Goal: Task Accomplishment & Management: Manage account settings

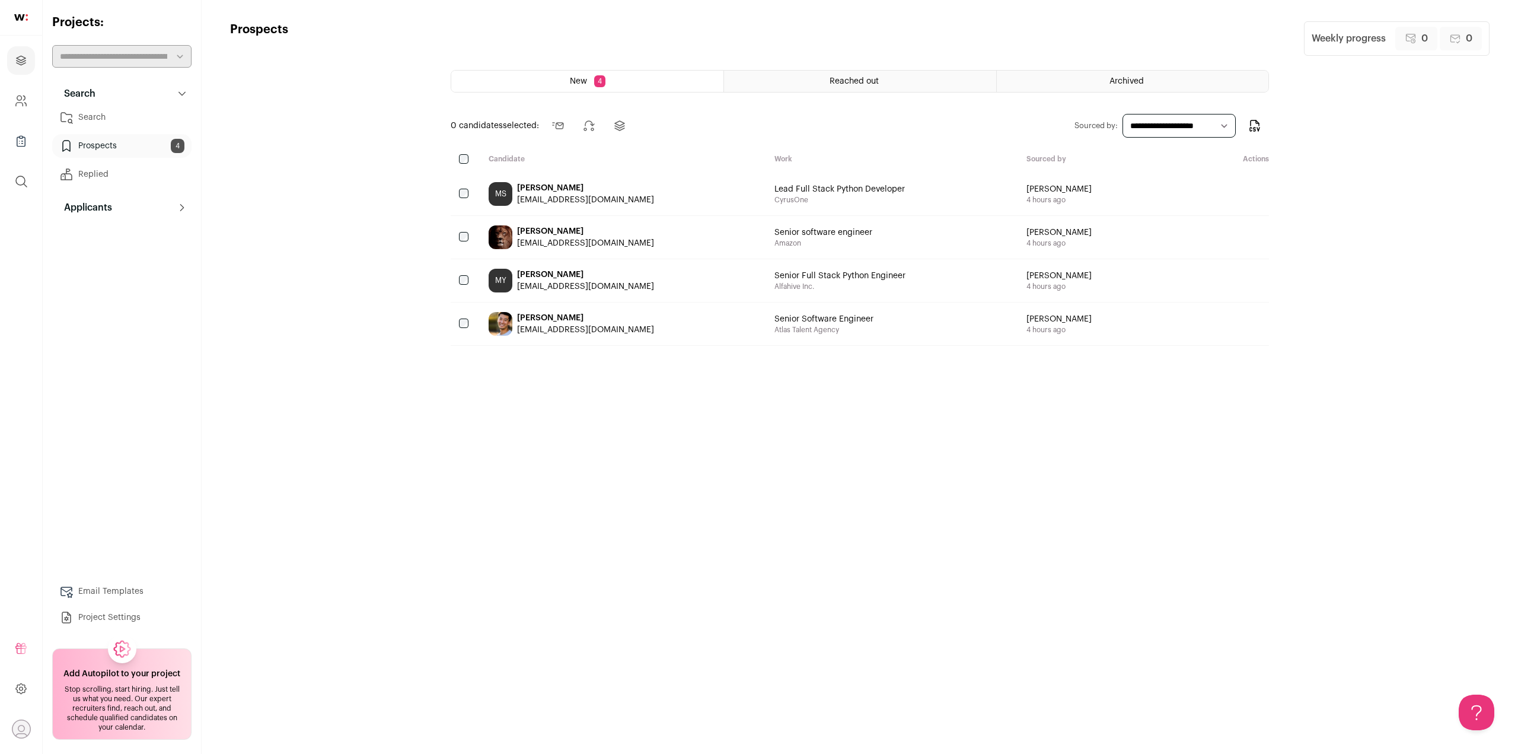
click at [548, 196] on div "[EMAIL_ADDRESS][DOMAIN_NAME]" at bounding box center [585, 200] width 137 height 12
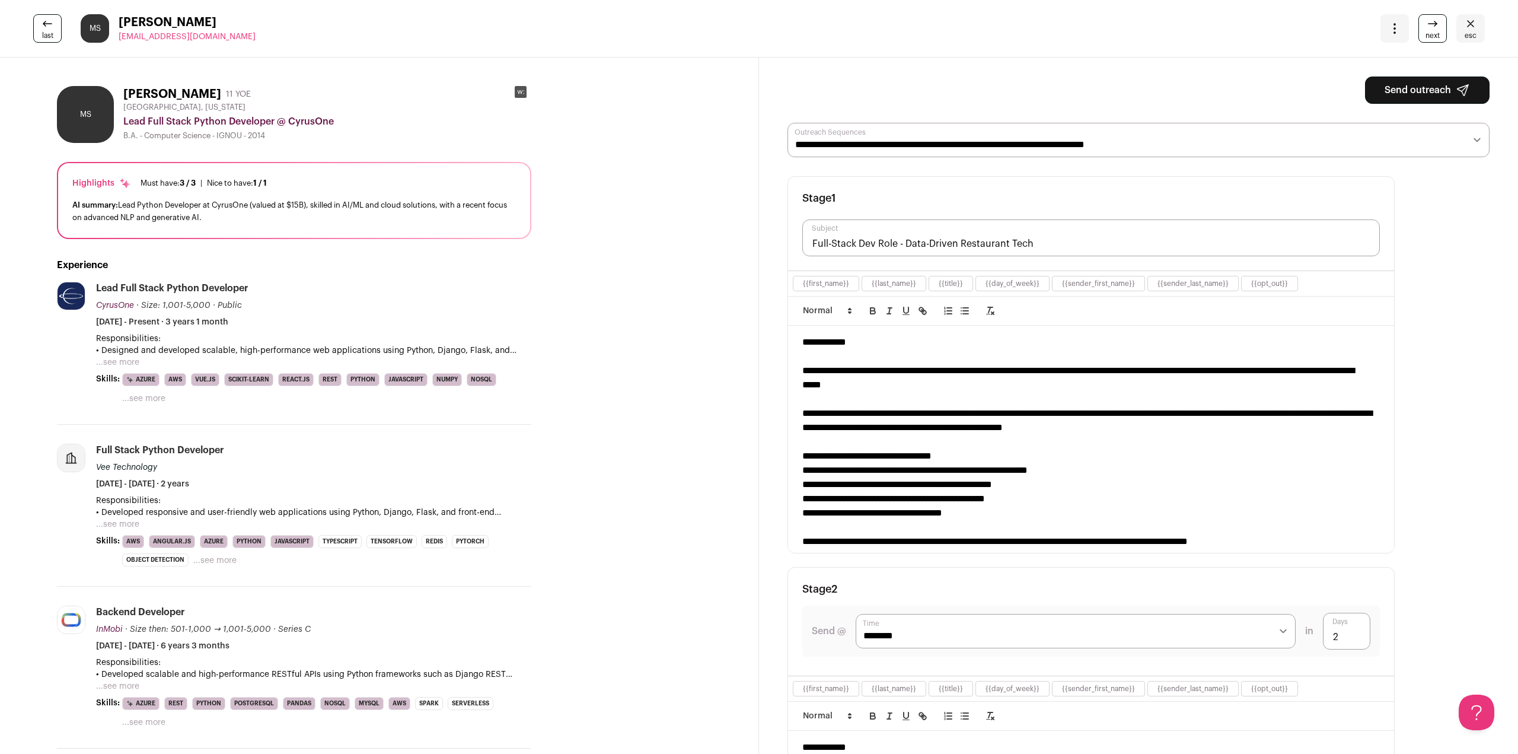
click at [1422, 90] on button "Send outreach" at bounding box center [1427, 89] width 125 height 27
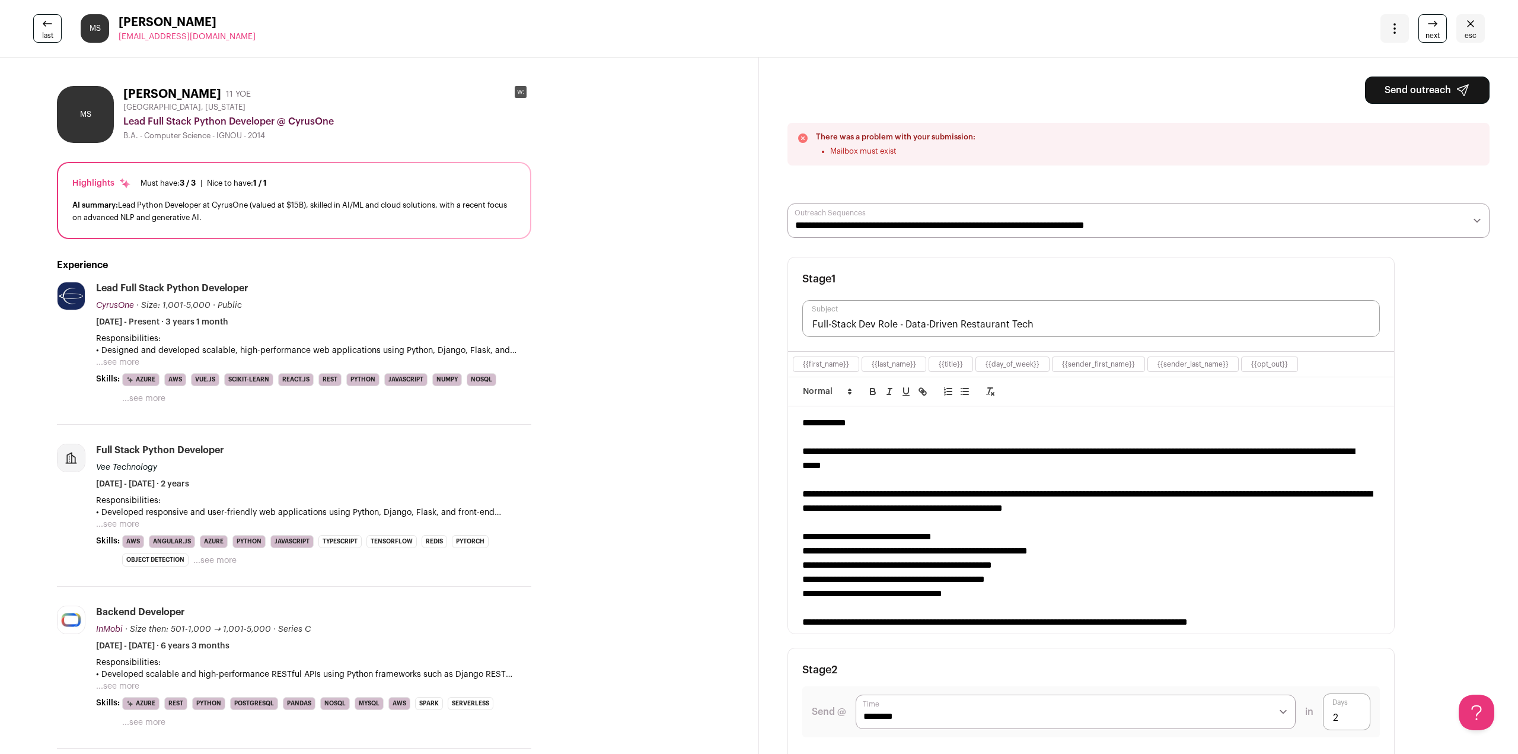
click at [875, 152] on li "Mailbox must exist" at bounding box center [902, 150] width 145 height 9
click at [883, 143] on div "There was a problem with your submission: Mailbox must exist" at bounding box center [896, 144] width 160 height 24
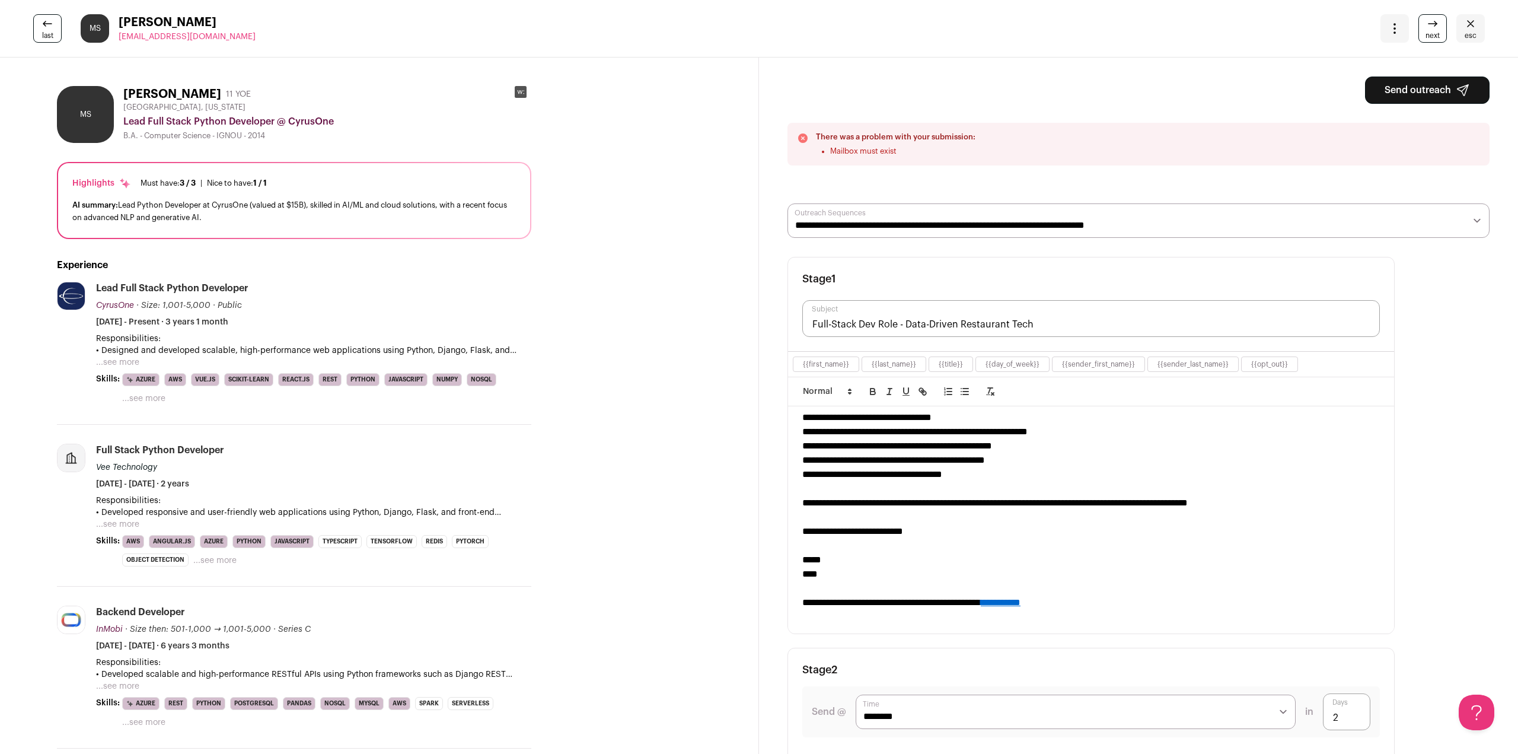
click at [901, 151] on li "Mailbox must exist" at bounding box center [902, 150] width 145 height 9
click at [1425, 34] on span "next" at bounding box center [1432, 35] width 14 height 9
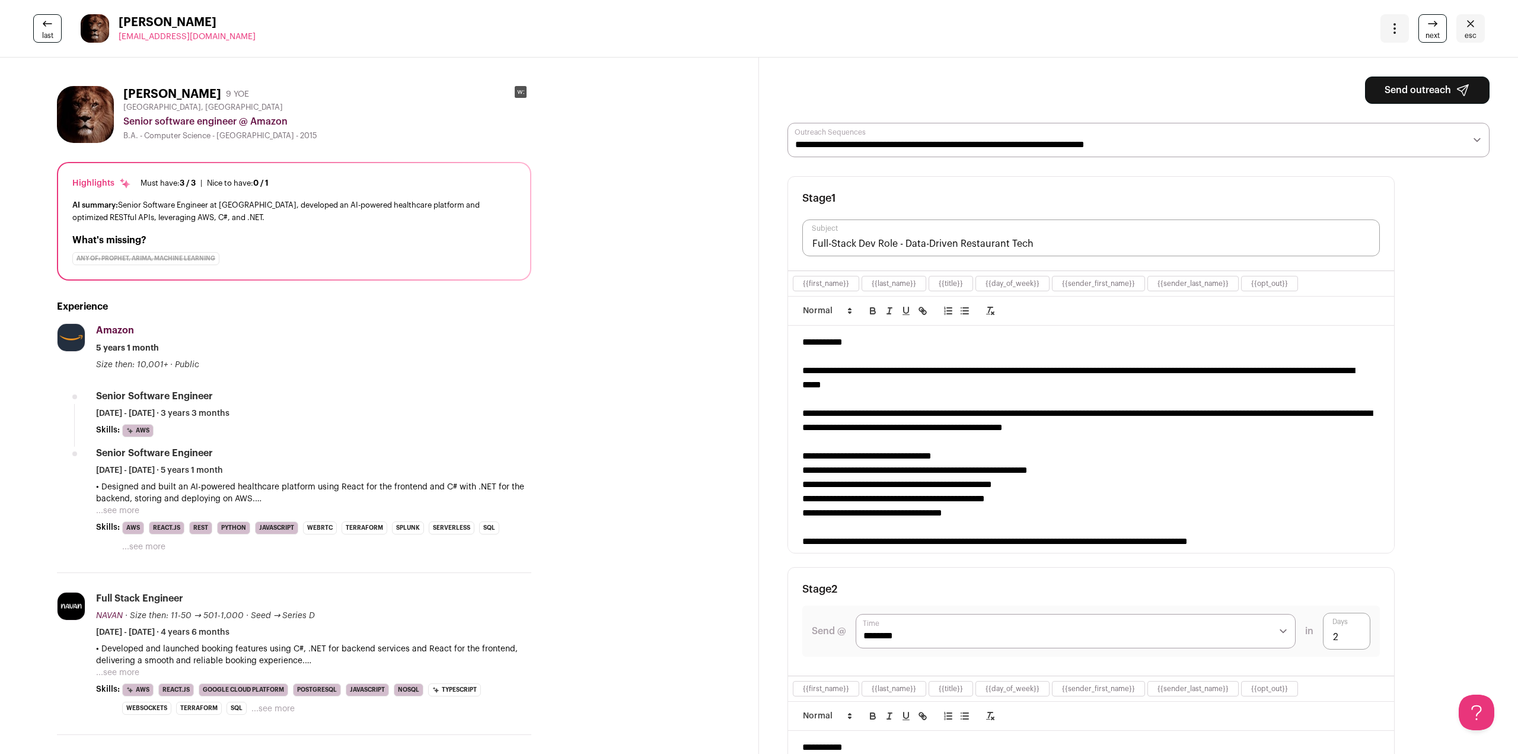
click at [1425, 34] on span "next" at bounding box center [1432, 35] width 14 height 9
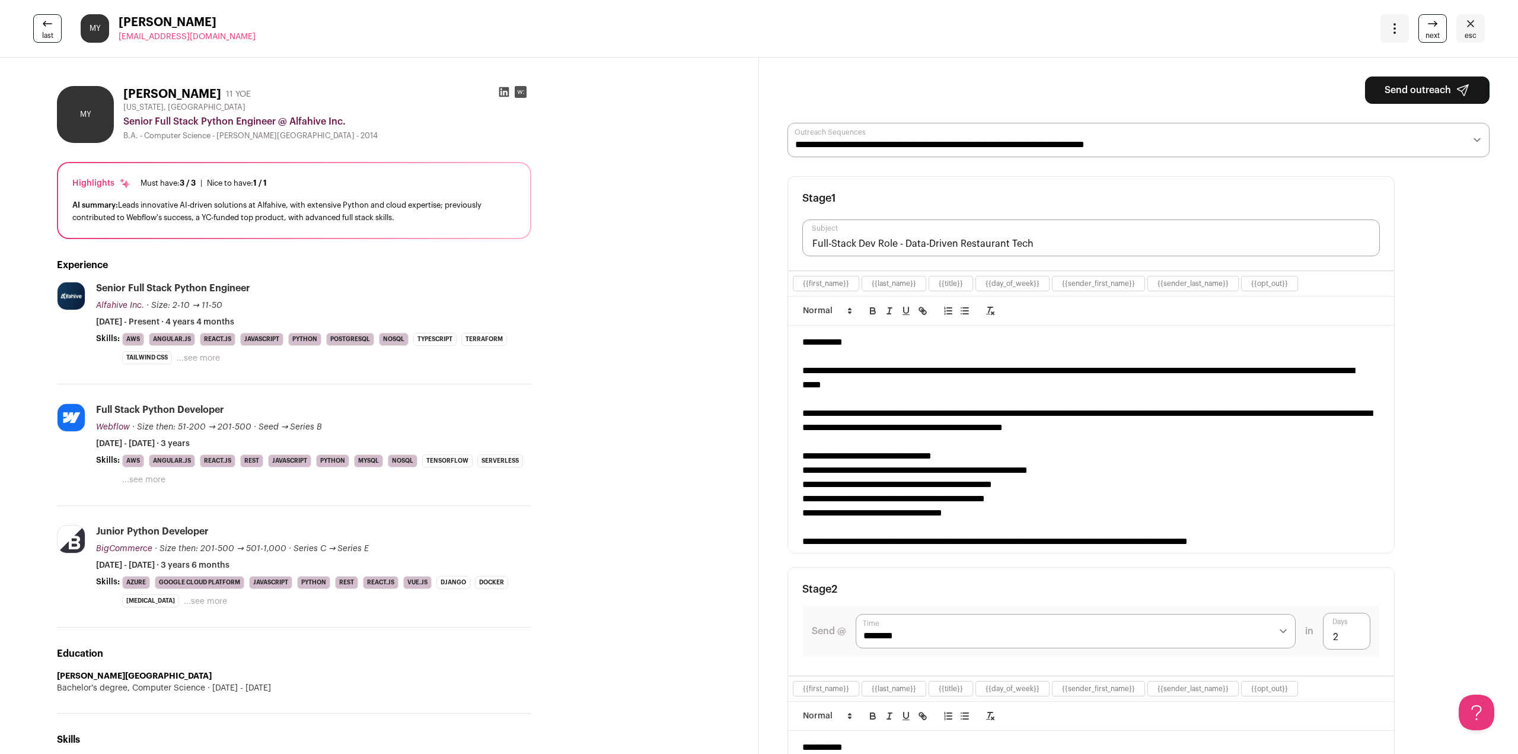
click at [520, 92] on rect at bounding box center [521, 92] width 12 height 12
click at [1456, 25] on link "esc" at bounding box center [1470, 28] width 28 height 28
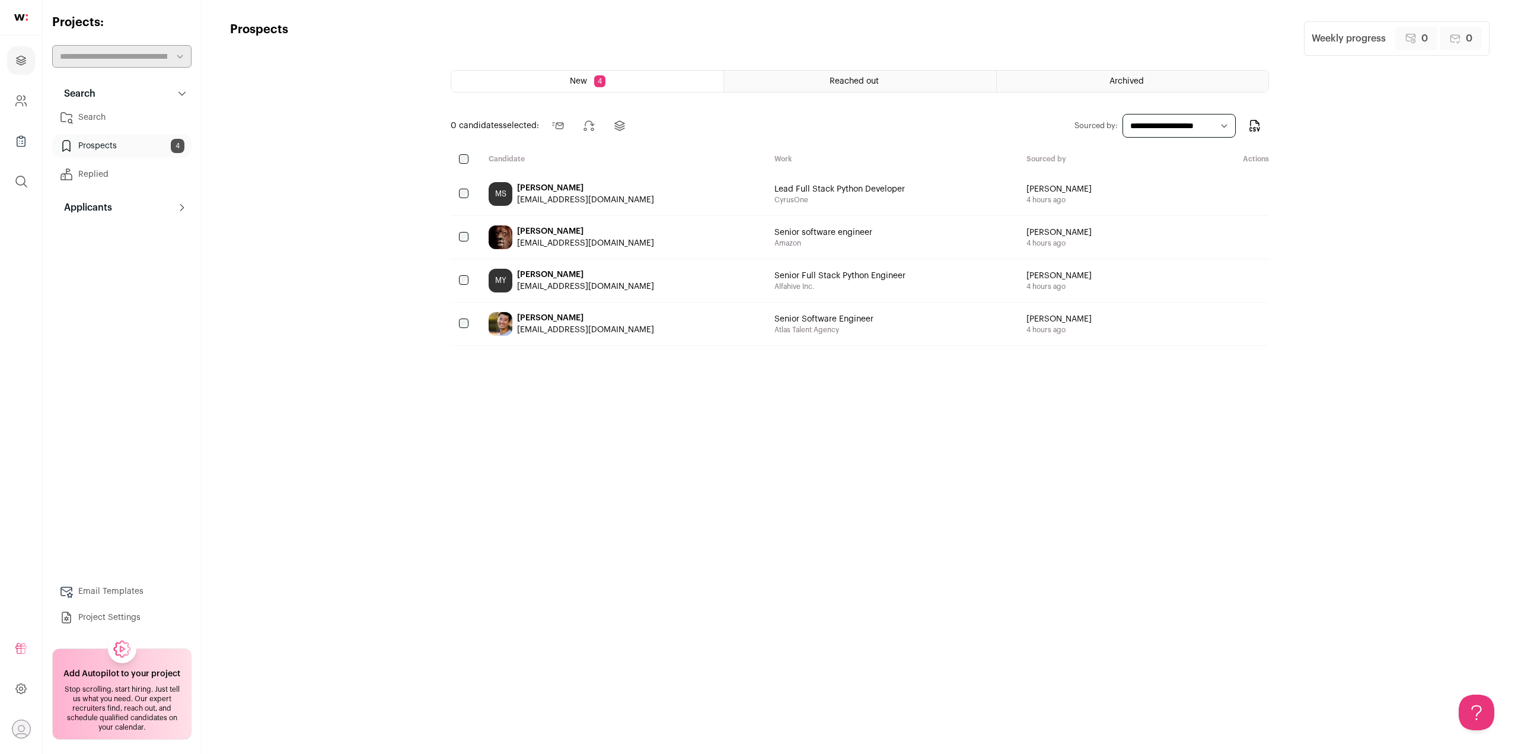
click at [24, 22] on link at bounding box center [21, 18] width 42 height 36
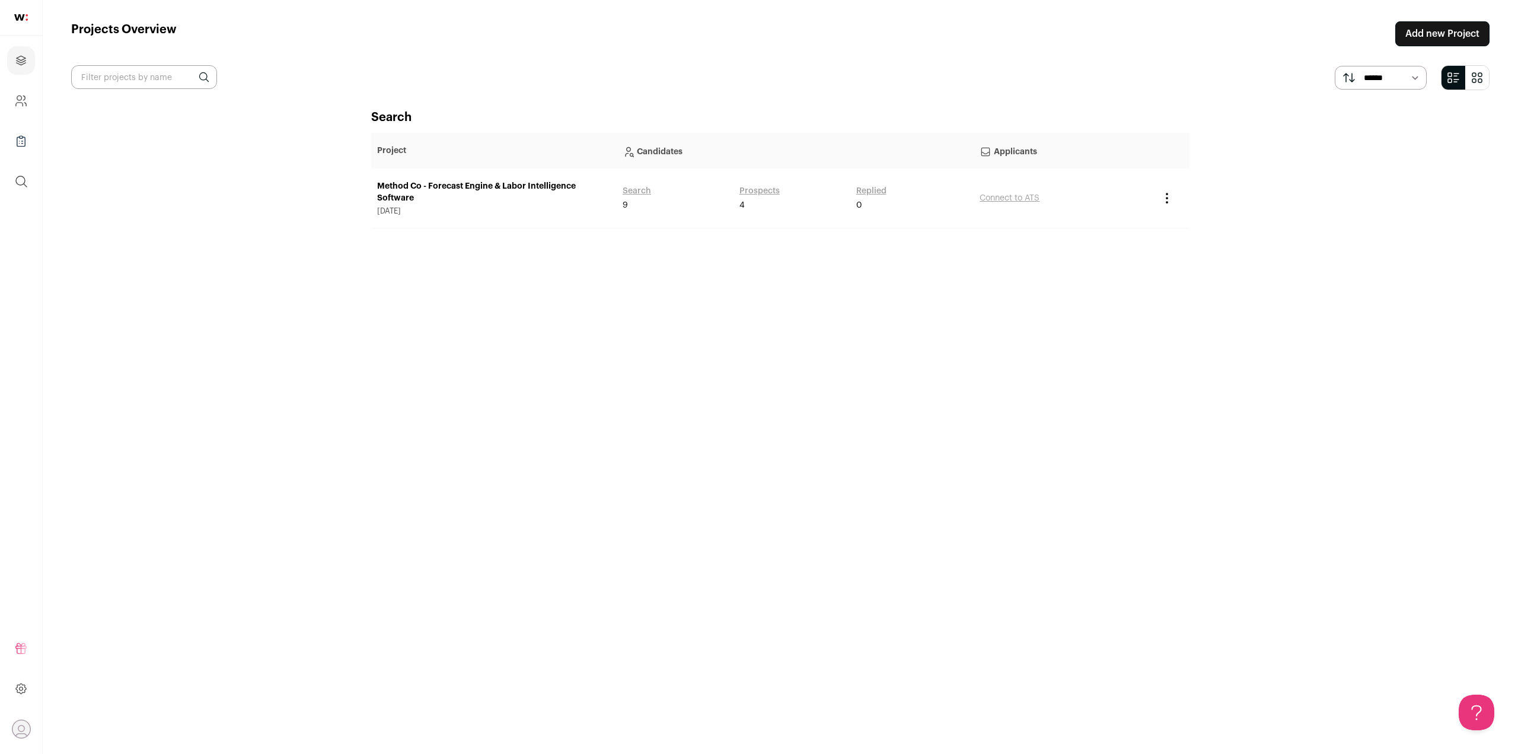
drag, startPoint x: 1001, startPoint y: 184, endPoint x: 1004, endPoint y: 195, distance: 10.9
click at [1001, 186] on td "Connect to ATS" at bounding box center [1064, 198] width 180 height 60
click at [1004, 195] on link "Connect to ATS" at bounding box center [1010, 198] width 60 height 8
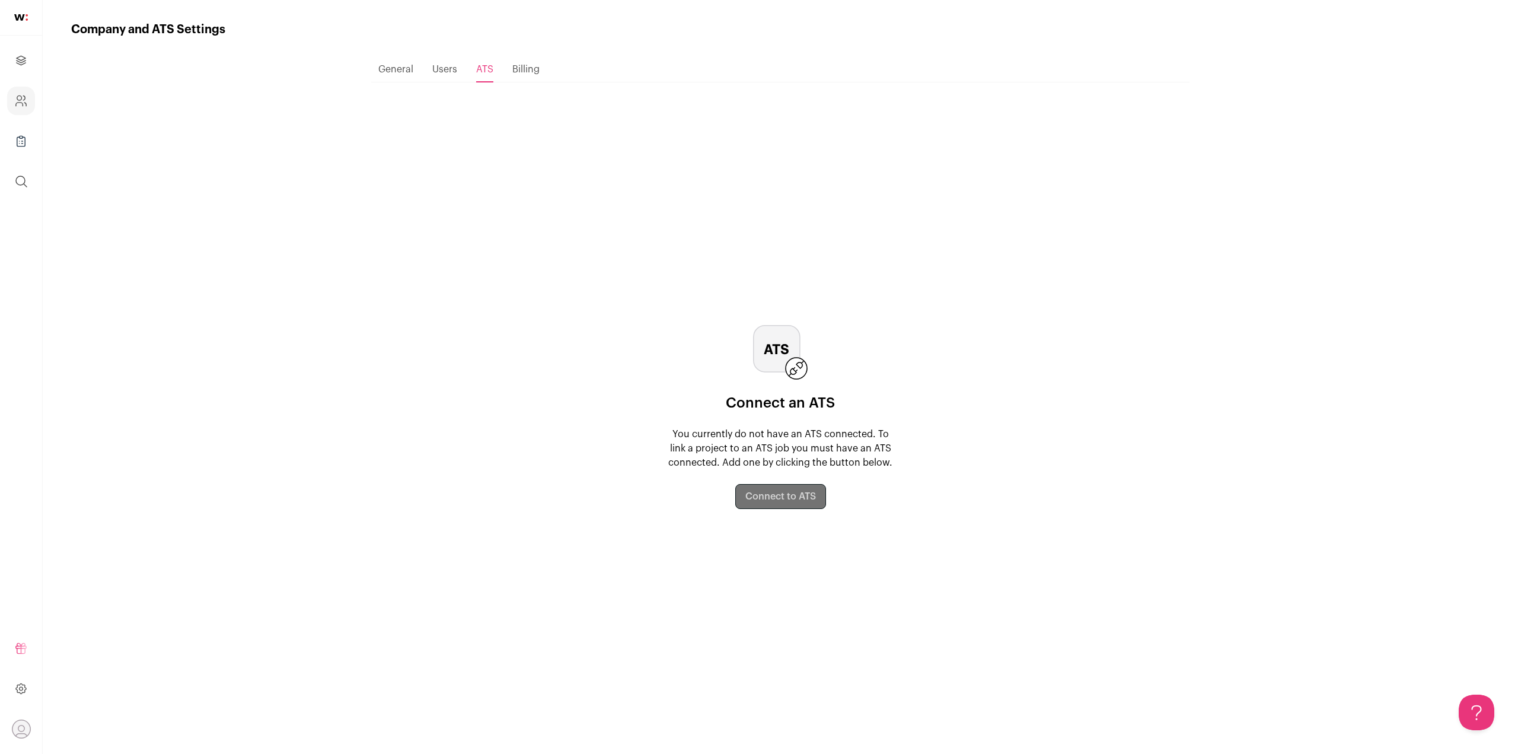
click at [786, 503] on div "Connect an ATS You currently do not have an ATS connected. To link a project to…" at bounding box center [780, 417] width 228 height 184
click at [786, 492] on div "Connect an ATS You currently do not have an ATS connected. To link a project to…" at bounding box center [780, 417] width 228 height 184
click at [773, 496] on button "Connect to ATS" at bounding box center [780, 496] width 91 height 25
click at [18, 729] on icon "Open dropdown" at bounding box center [21, 728] width 7 height 7
click at [19, 685] on icon at bounding box center [21, 688] width 14 height 14
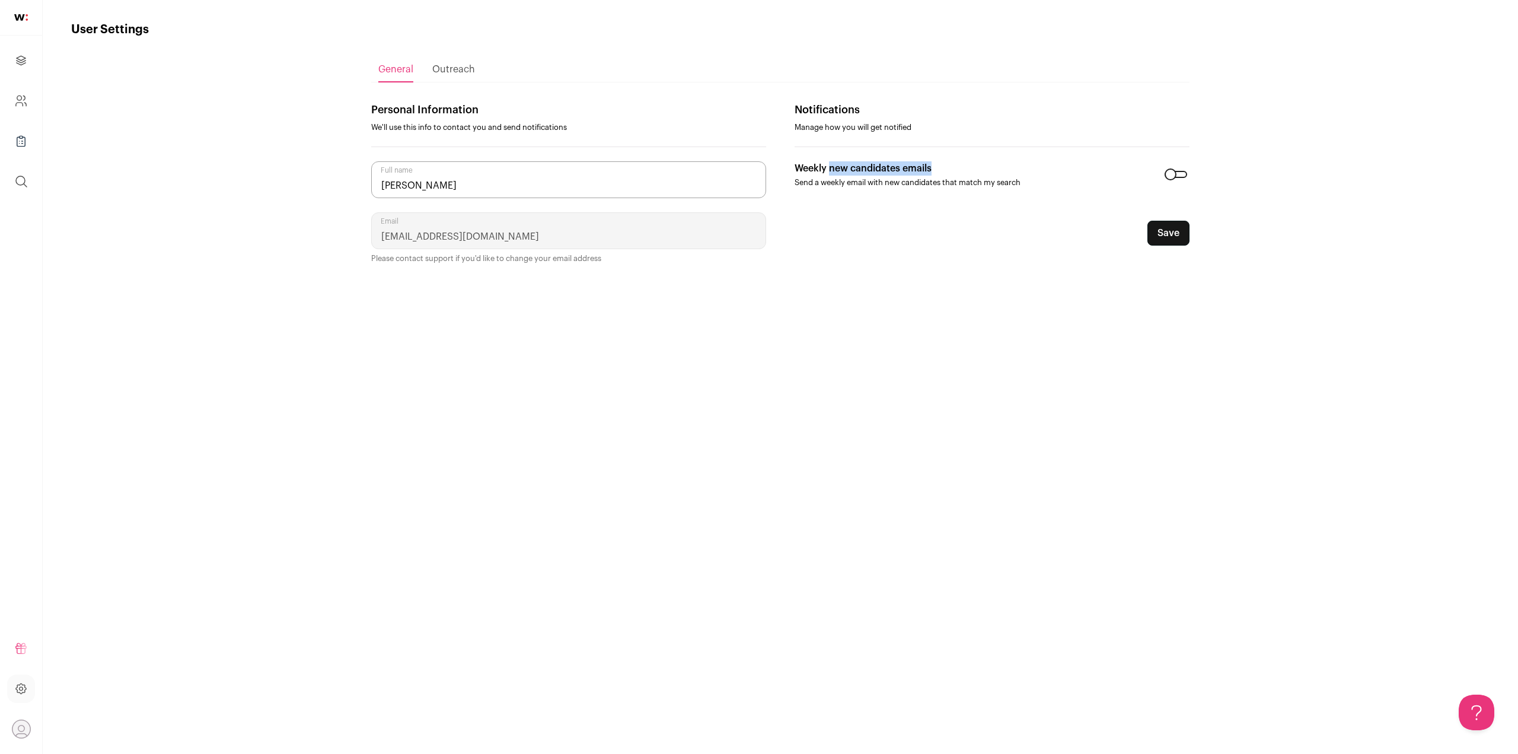
drag, startPoint x: 832, startPoint y: 166, endPoint x: 939, endPoint y: 163, distance: 107.4
click at [939, 163] on p "Weekly new candidates emails" at bounding box center [908, 168] width 226 height 14
click at [1174, 178] on div at bounding box center [1176, 174] width 23 height 7
click at [433, 71] on span "Outreach" at bounding box center [453, 69] width 43 height 9
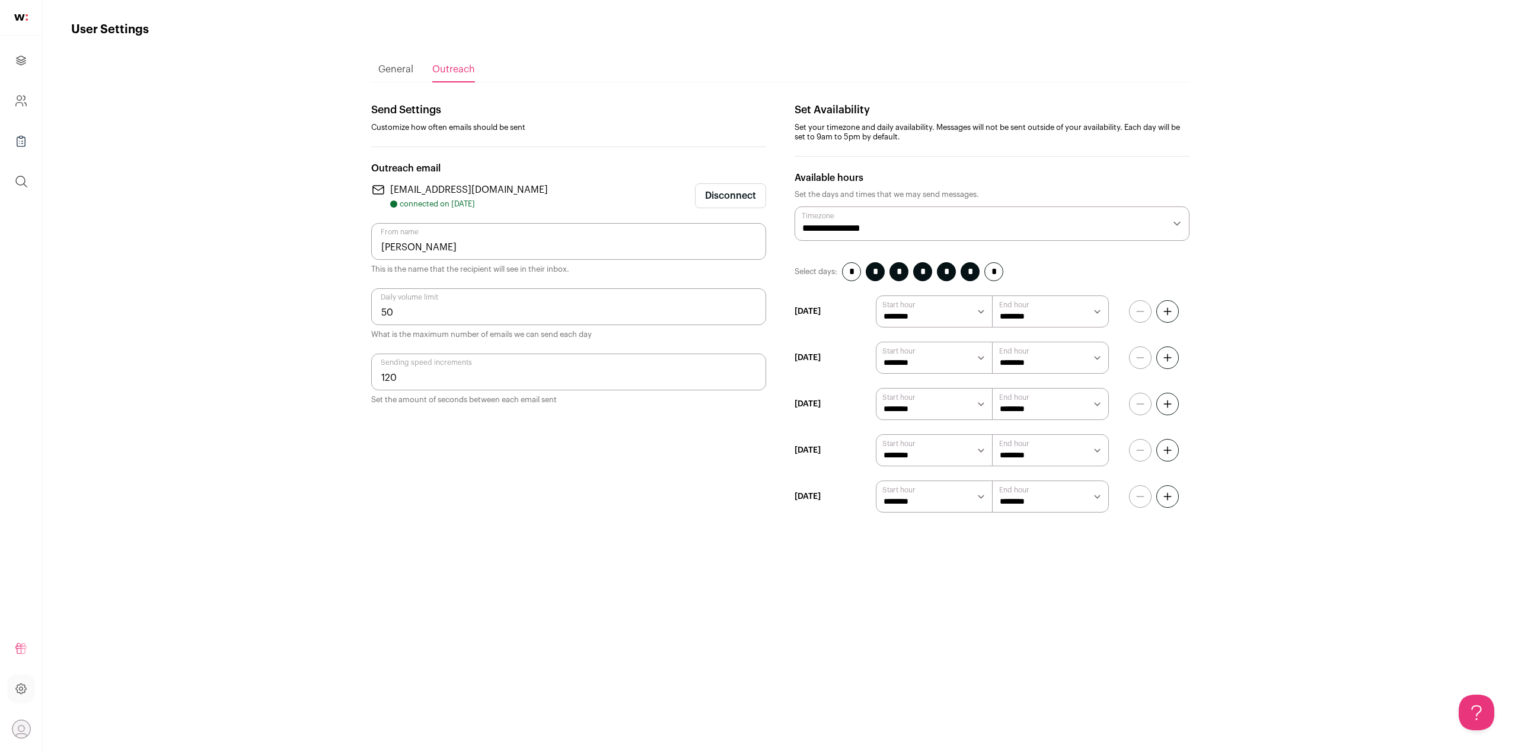
click at [447, 318] on input "50" at bounding box center [568, 306] width 395 height 37
click at [553, 372] on input "120" at bounding box center [568, 371] width 395 height 37
click at [402, 74] on span "General" at bounding box center [395, 69] width 35 height 9
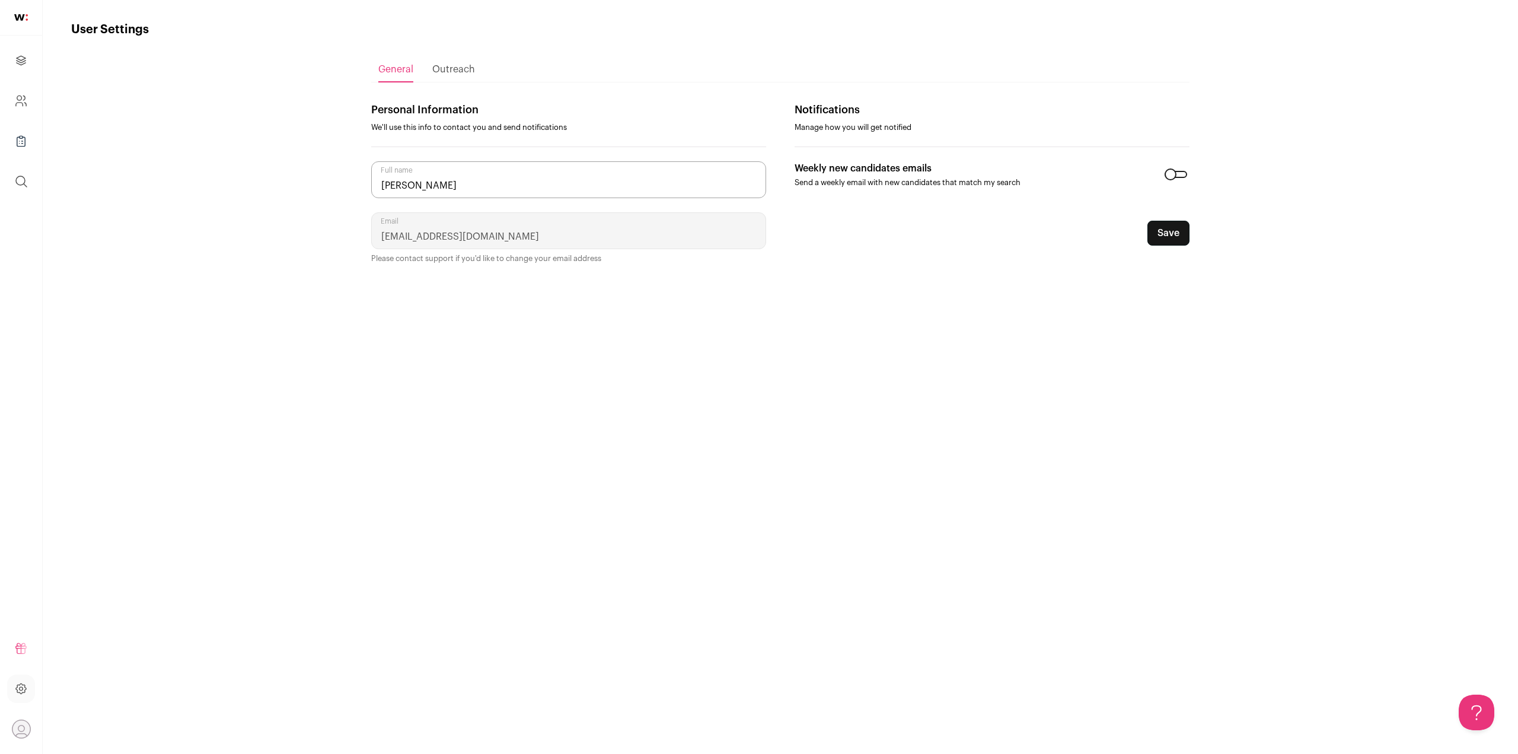
click at [473, 74] on span "Outreach" at bounding box center [453, 69] width 43 height 9
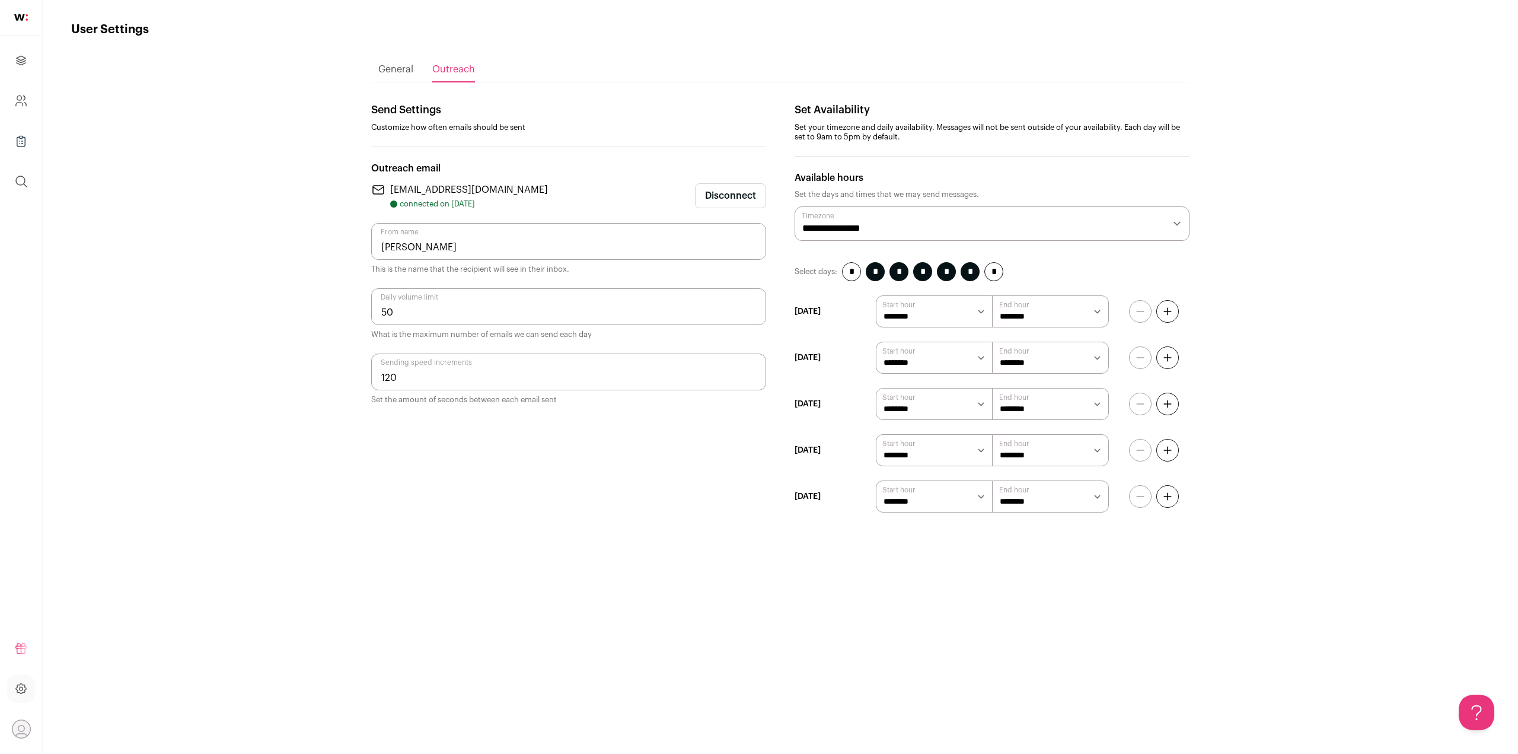
click at [510, 197] on div "[EMAIL_ADDRESS][DOMAIN_NAME] connected on [DATE] Disconnect" at bounding box center [568, 196] width 395 height 26
click at [26, 95] on icon "Company and ATS Settings" at bounding box center [21, 101] width 14 height 14
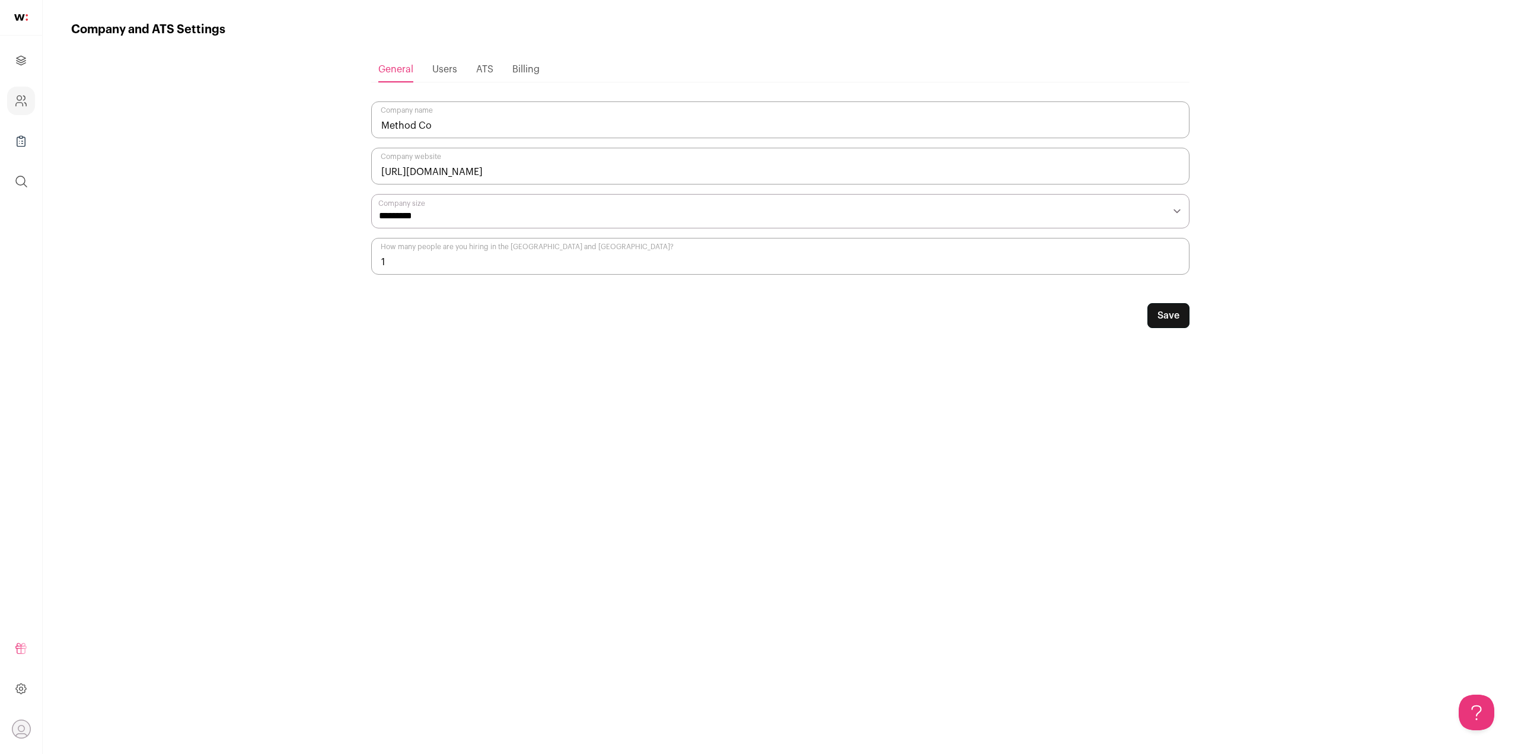
click at [36, 70] on ul "Projects Company and ATS Settings Company Lists (Experimental) Global Search" at bounding box center [21, 121] width 42 height 171
click at [434, 65] on span "Users" at bounding box center [444, 69] width 25 height 9
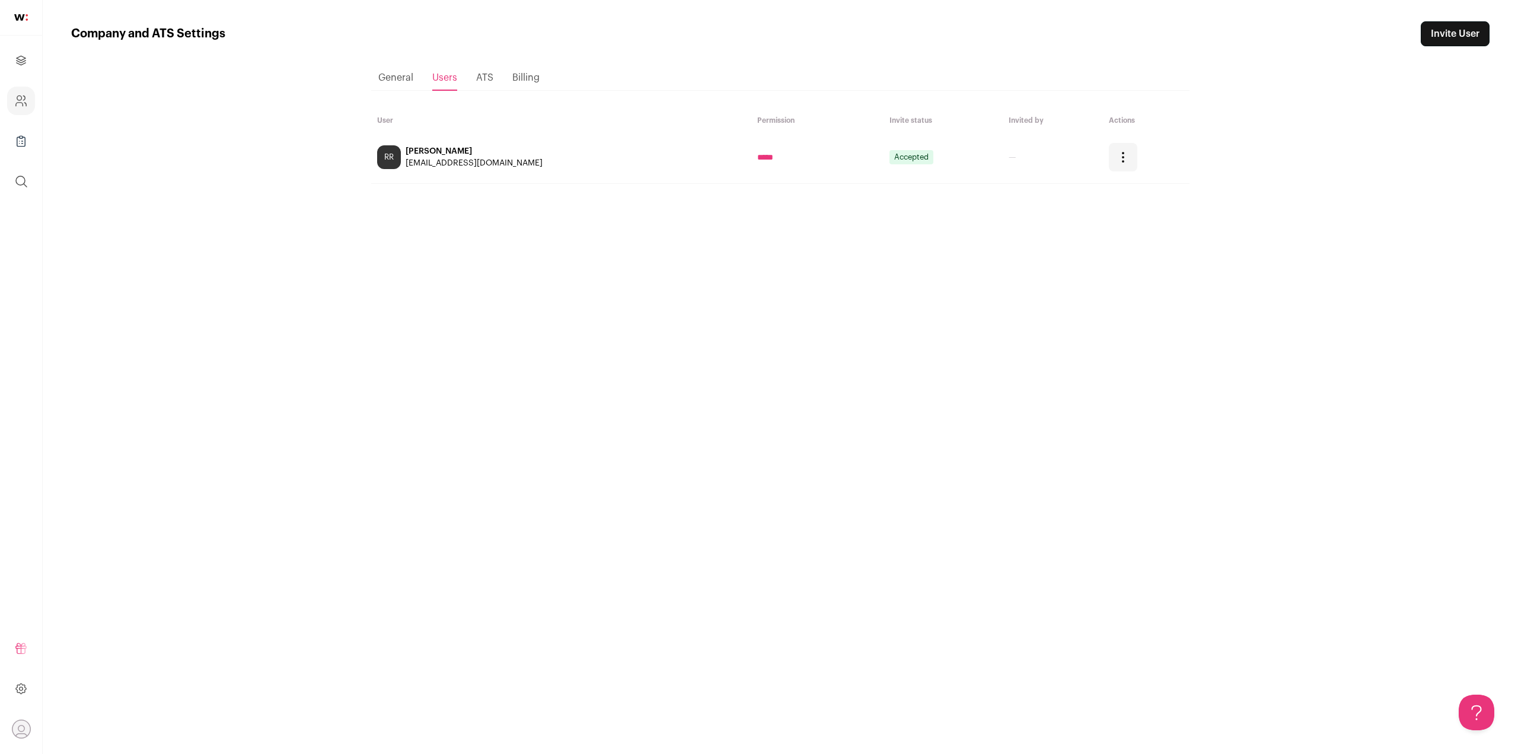
click at [1471, 41] on link "Invite User" at bounding box center [1455, 33] width 69 height 25
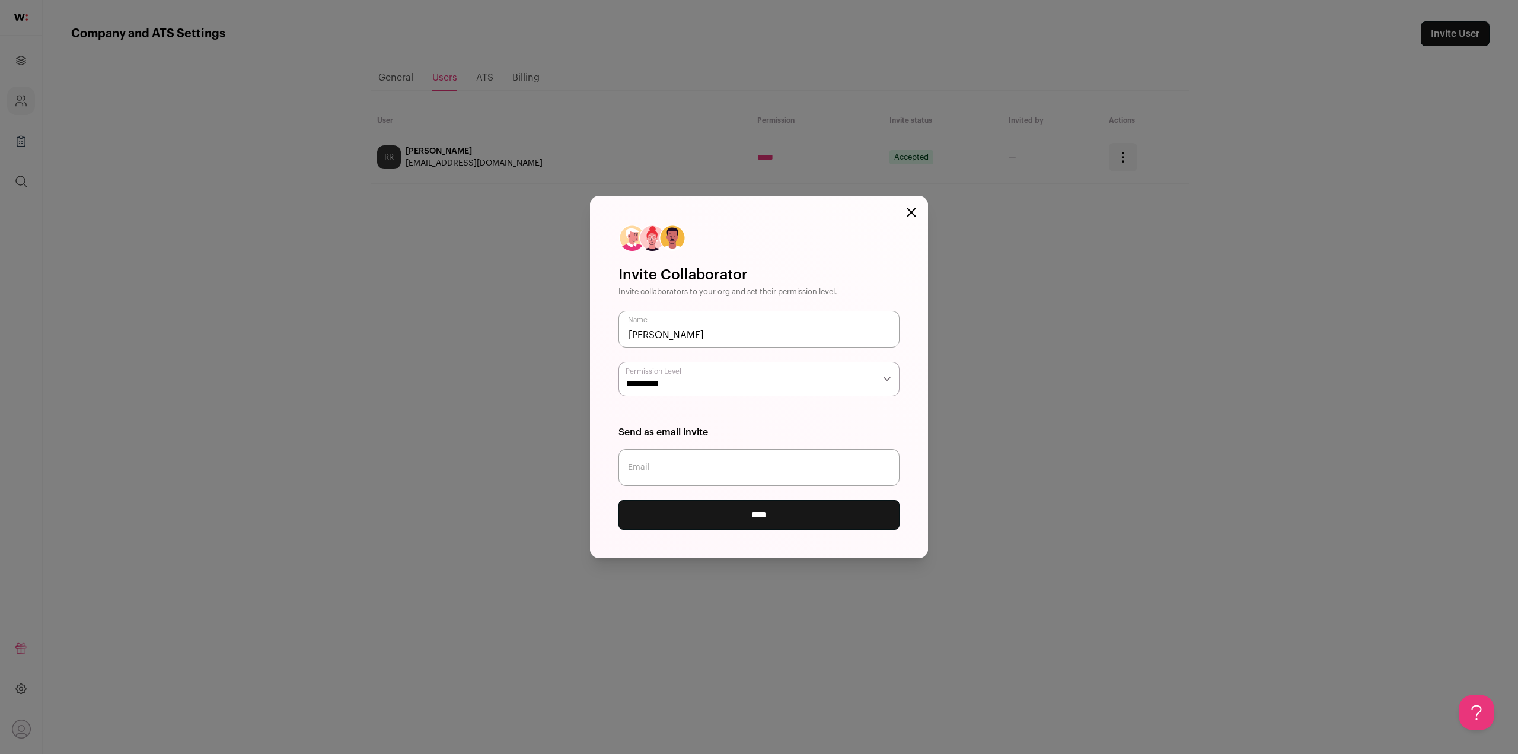
type input "[PERSON_NAME]"
click at [739, 379] on select "***** *********" at bounding box center [758, 379] width 281 height 34
select select "*****"
click at [618, 362] on select "***** *********" at bounding box center [758, 379] width 281 height 34
click at [747, 474] on input "Email" at bounding box center [758, 467] width 281 height 37
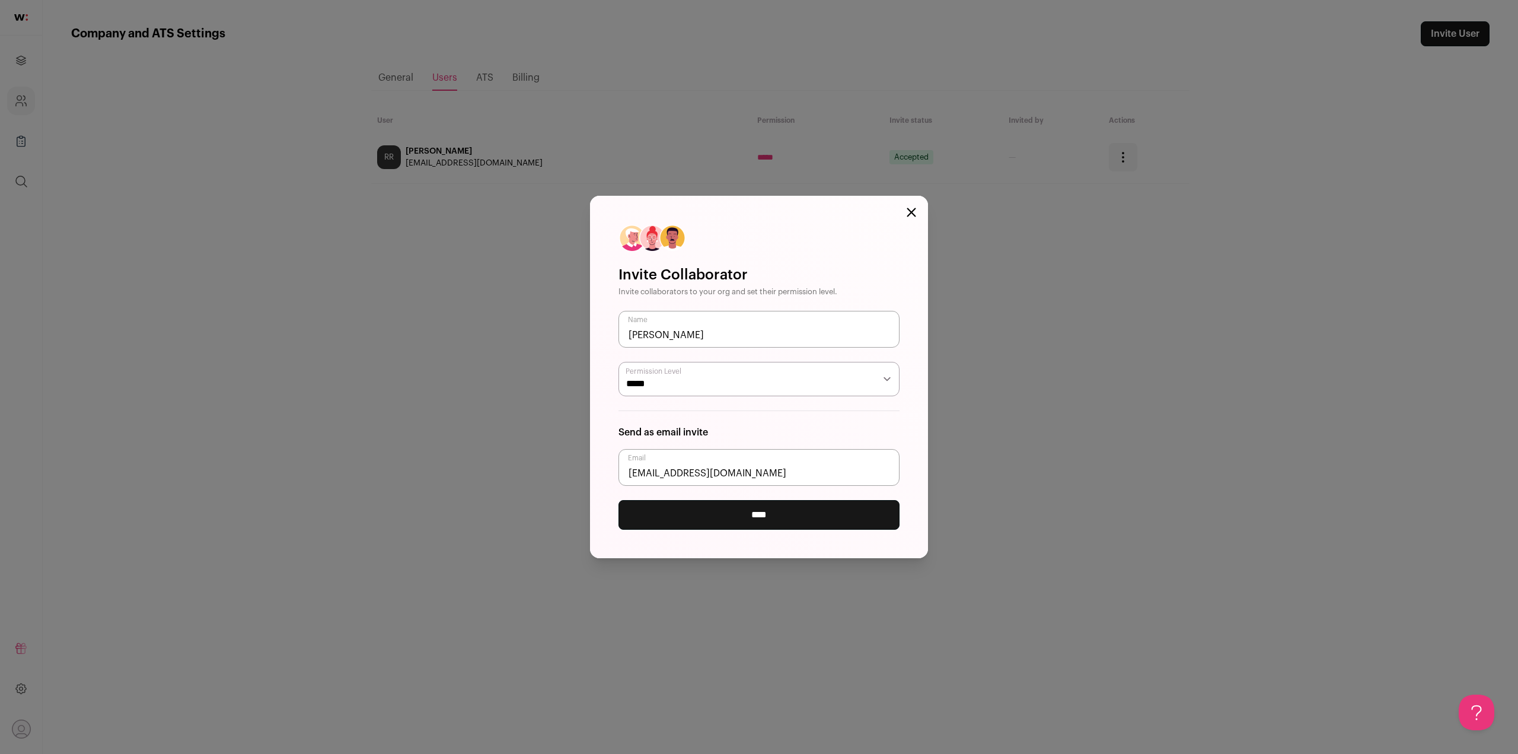
type input "[EMAIL_ADDRESS][DOMAIN_NAME]"
click at [771, 516] on input "****" at bounding box center [758, 515] width 281 height 30
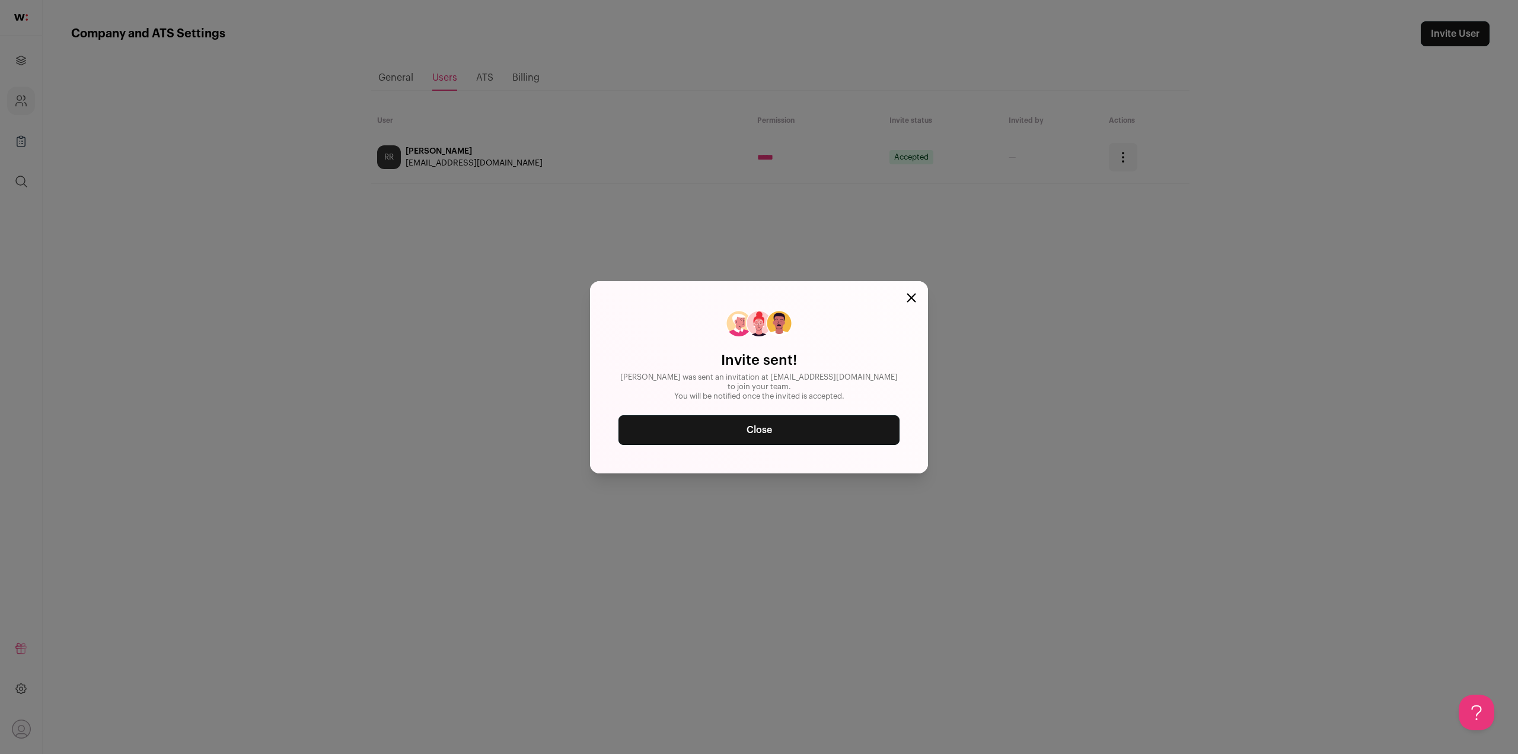
click at [810, 415] on link "Close" at bounding box center [758, 430] width 281 height 30
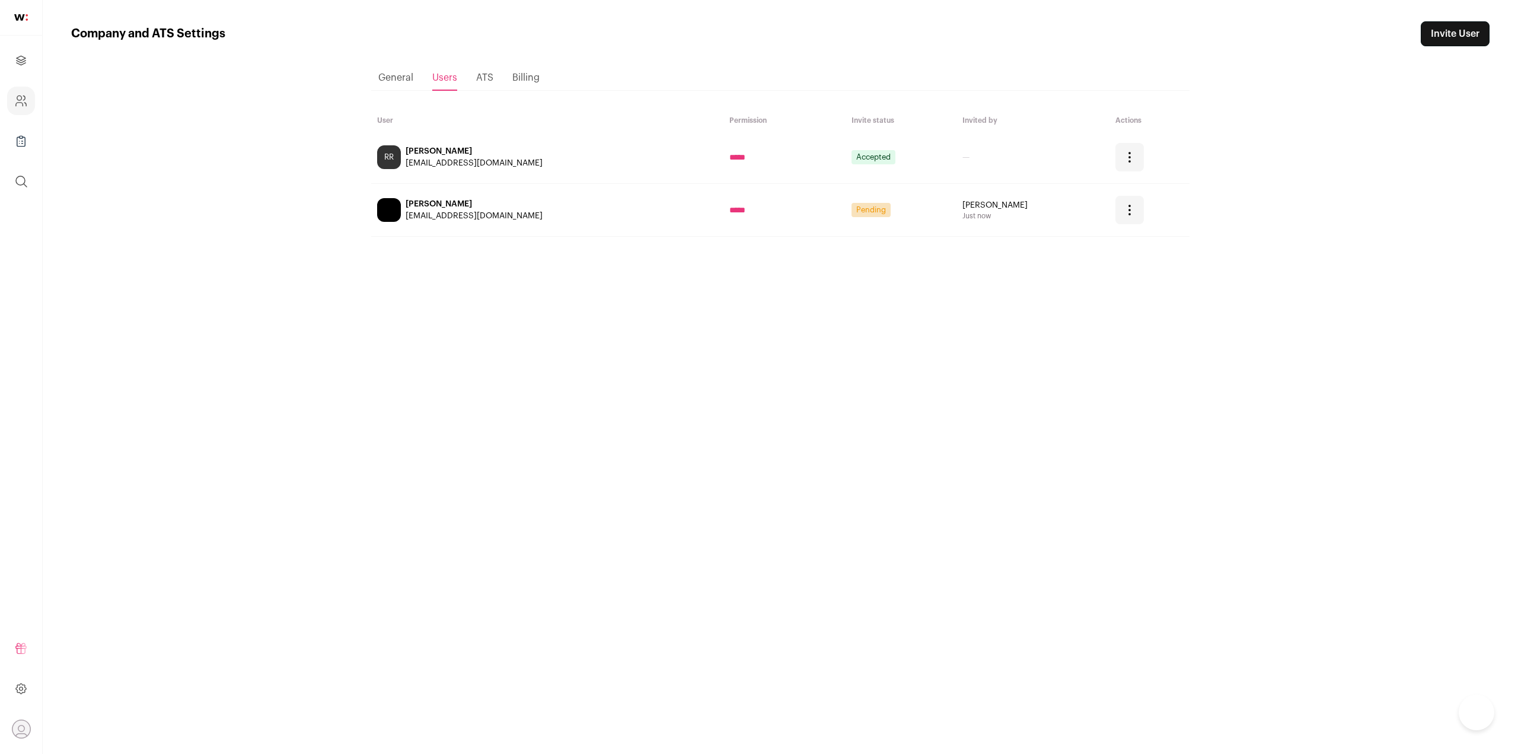
click at [797, 425] on div "Loading... General Users ATS Billing User Permission Invite status Invited by A…" at bounding box center [780, 389] width 818 height 686
click at [383, 84] on div "General" at bounding box center [395, 78] width 35 height 24
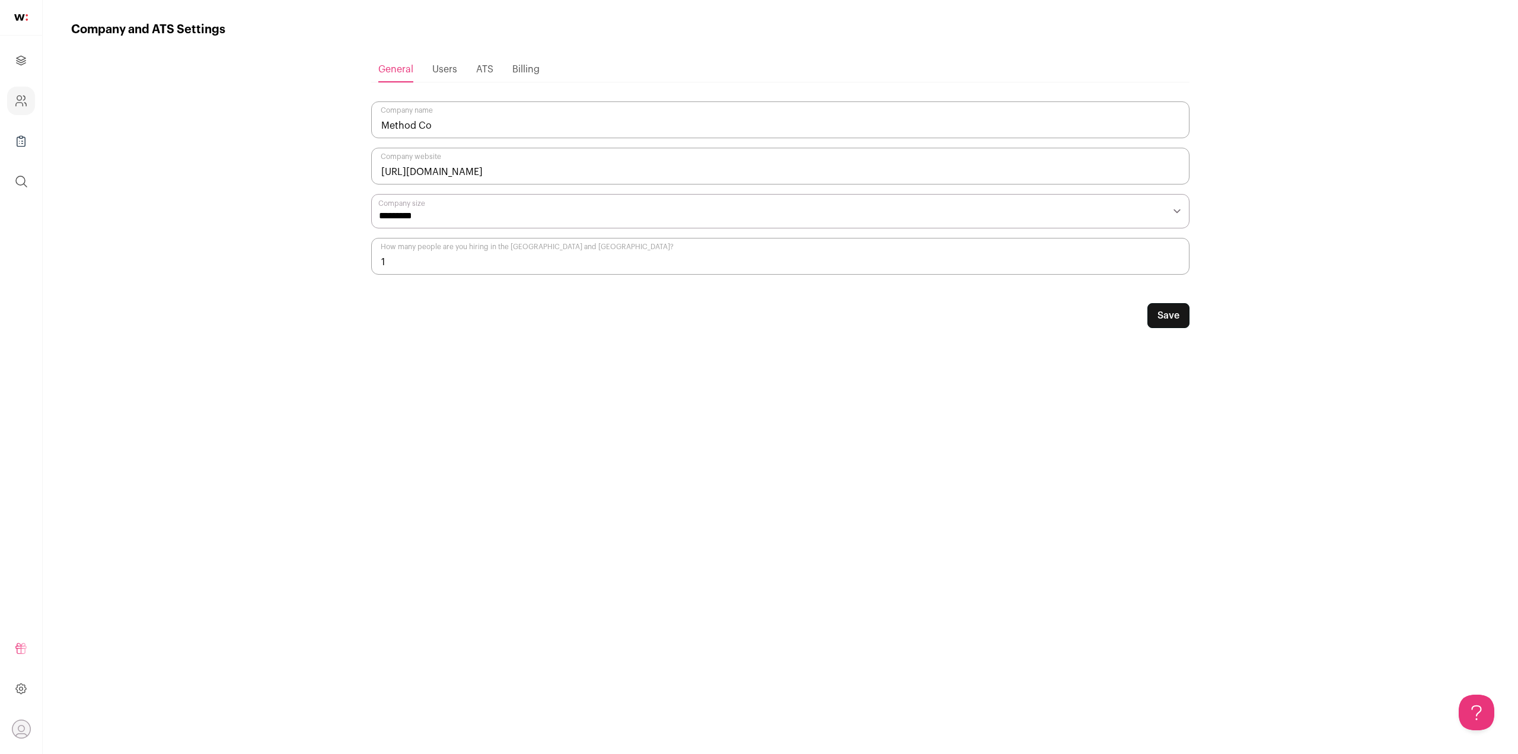
click at [11, 13] on link at bounding box center [21, 18] width 42 height 36
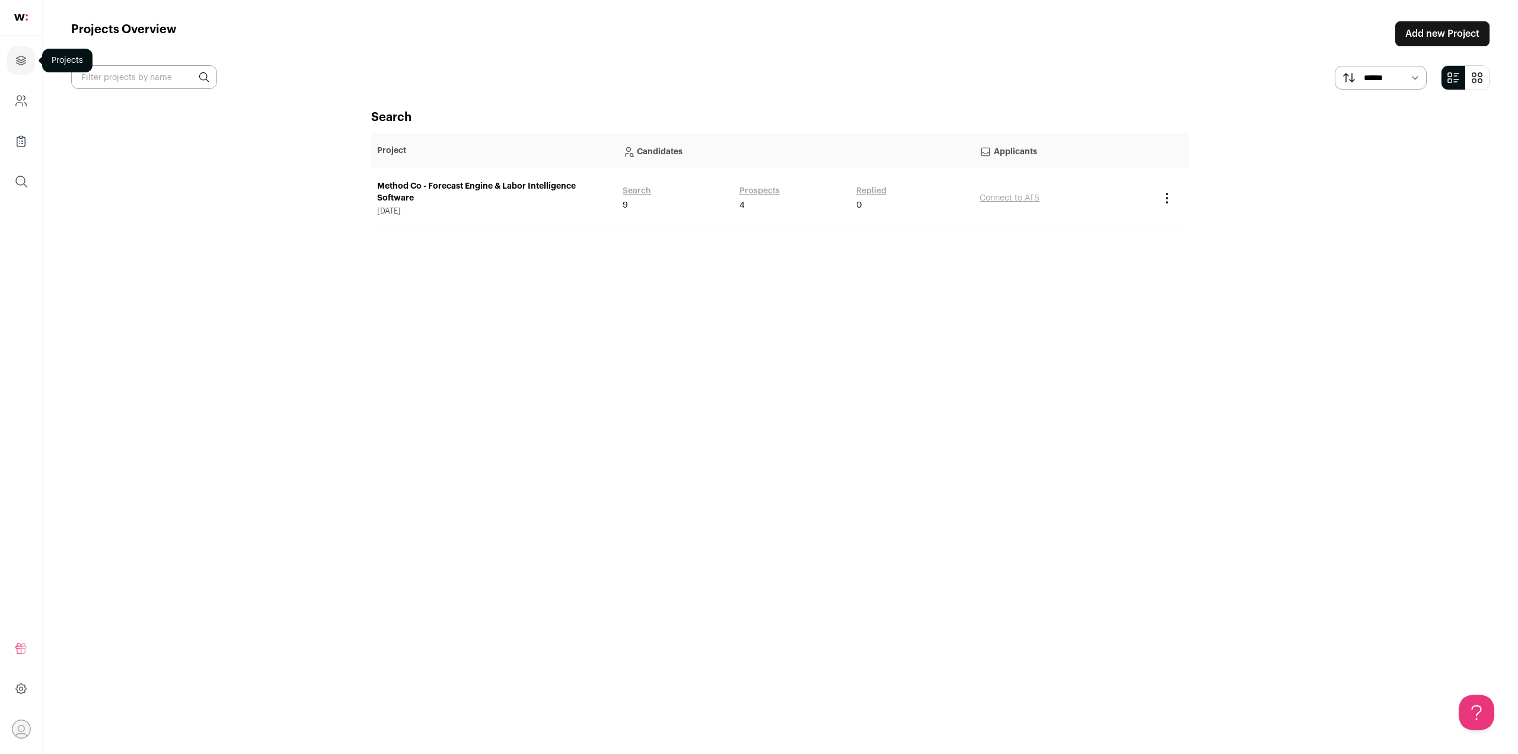
click at [24, 65] on icon "Projects" at bounding box center [21, 60] width 14 height 14
click at [25, 693] on icon at bounding box center [21, 688] width 14 height 14
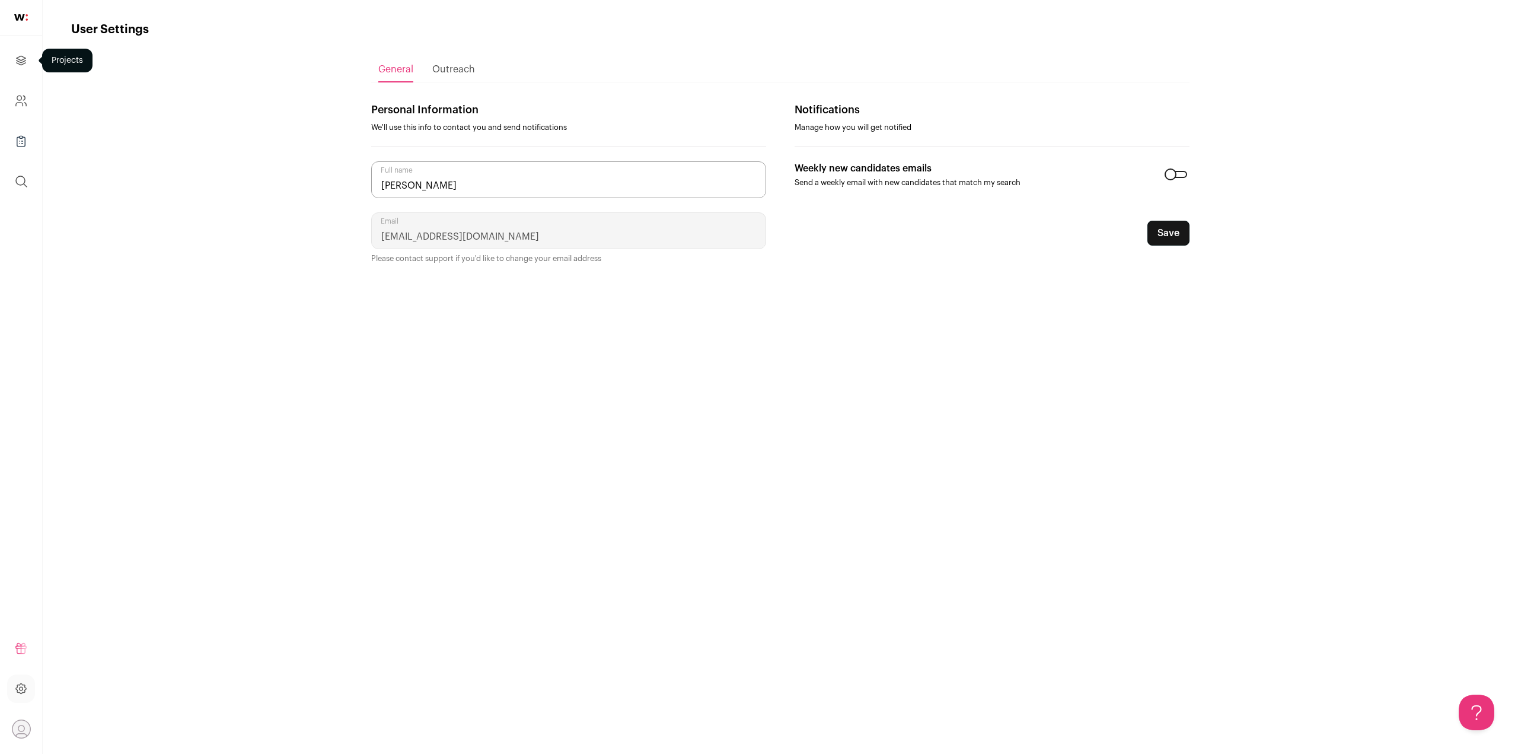
click at [9, 61] on link "Projects" at bounding box center [21, 60] width 28 height 28
